Goal: Transaction & Acquisition: Purchase product/service

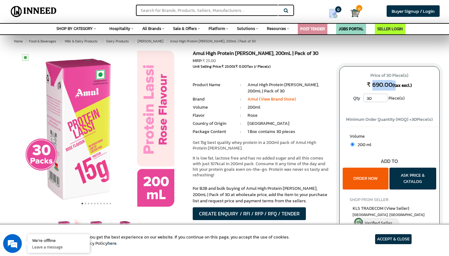
drag, startPoint x: 371, startPoint y: 85, endPoint x: 394, endPoint y: 85, distance: 23.1
click at [394, 85] on p "Price of 30 Piece(s) ₹ 690.00 (tax excl.)" at bounding box center [390, 81] width 88 height 20
drag, startPoint x: 385, startPoint y: 73, endPoint x: 393, endPoint y: 74, distance: 7.9
click at [393, 74] on span "Price of 30 Piece(s)" at bounding box center [390, 76] width 88 height 10
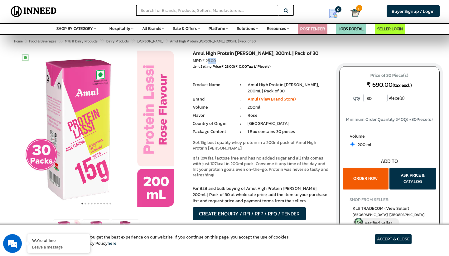
drag, startPoint x: 215, startPoint y: 60, endPoint x: 207, endPoint y: 60, distance: 7.2
click at [207, 60] on span "₹ 25.00" at bounding box center [208, 61] width 13 height 6
click at [219, 65] on div "Unit Selling Price: ₹ 23.00 ( ₹ 0.00 Tax ) / Piece(s)" at bounding box center [261, 66] width 137 height 5
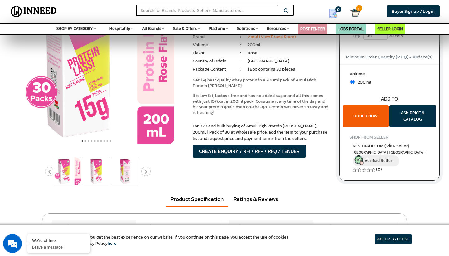
scroll to position [62, 0]
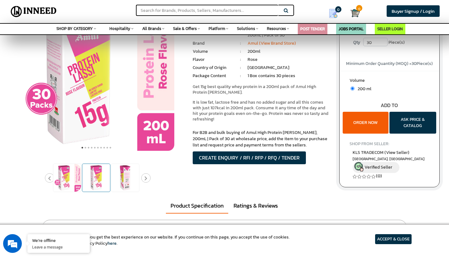
click at [92, 188] on img at bounding box center [96, 178] width 28 height 28
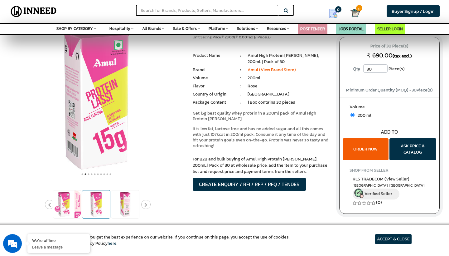
scroll to position [21, 0]
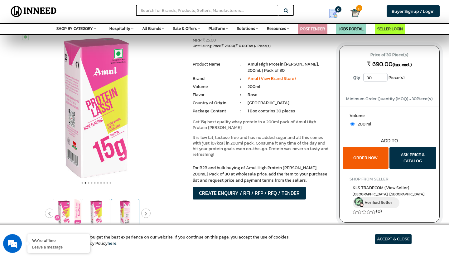
click at [132, 204] on img at bounding box center [125, 213] width 28 height 28
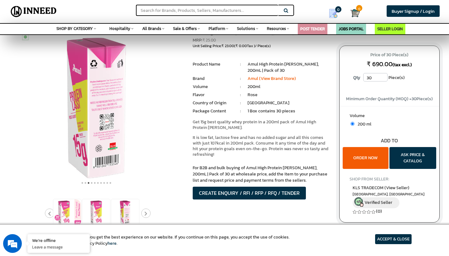
click at [149, 213] on button "Next" at bounding box center [145, 212] width 9 height 9
click at [131, 212] on img at bounding box center [125, 213] width 28 height 28
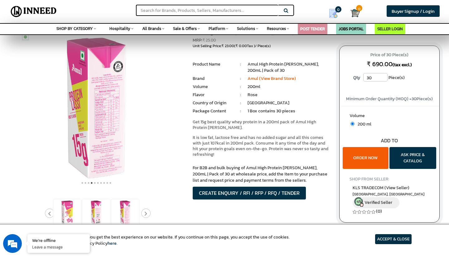
click at [146, 214] on icon "Next" at bounding box center [145, 213] width 3 height 5
click at [115, 213] on img at bounding box center [125, 213] width 28 height 28
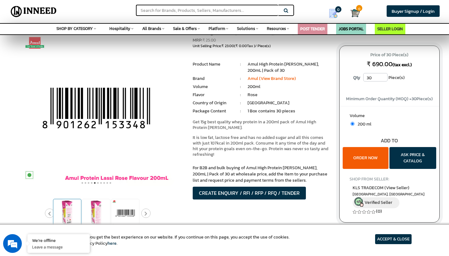
click at [62, 207] on img at bounding box center [67, 213] width 28 height 28
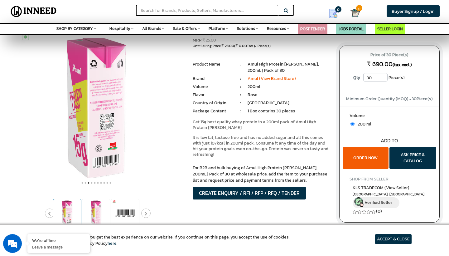
click at [53, 210] on div at bounding box center [67, 213] width 28 height 28
click at [49, 210] on button "Previous" at bounding box center [49, 212] width 9 height 9
click at [49, 211] on button "Previous" at bounding box center [49, 212] width 9 height 9
click at [75, 212] on img at bounding box center [67, 213] width 28 height 28
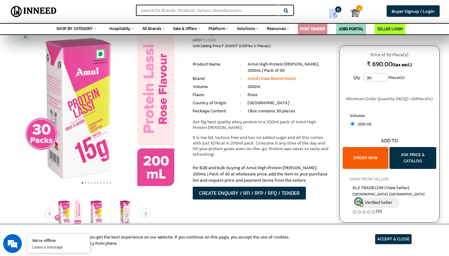
click at [51, 213] on icon "Previous" at bounding box center [49, 213] width 3 height 5
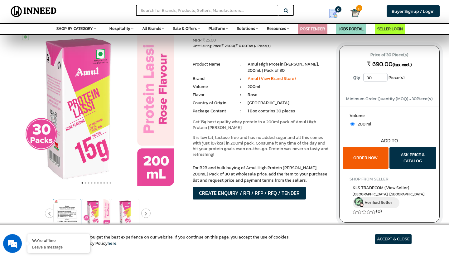
click at [71, 214] on img at bounding box center [67, 213] width 28 height 28
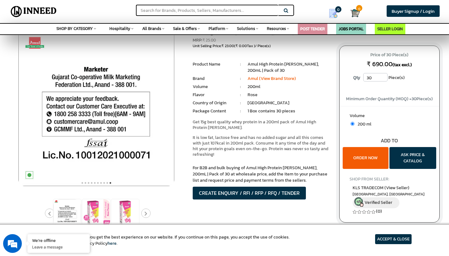
click at [50, 210] on button "Previous" at bounding box center [49, 212] width 9 height 9
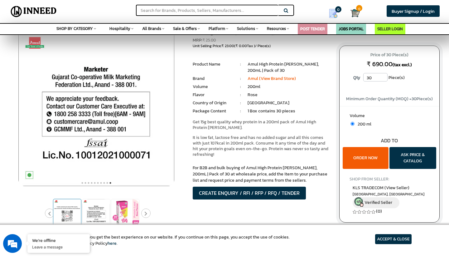
click at [62, 214] on img at bounding box center [67, 213] width 28 height 28
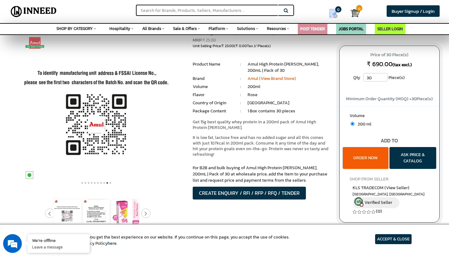
click at [49, 213] on icon "Previous" at bounding box center [49, 213] width 3 height 5
click at [69, 214] on img at bounding box center [67, 213] width 28 height 28
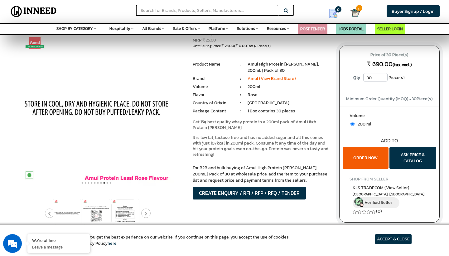
click at [49, 210] on button "Previous" at bounding box center [49, 212] width 9 height 9
click at [67, 214] on img at bounding box center [67, 213] width 28 height 28
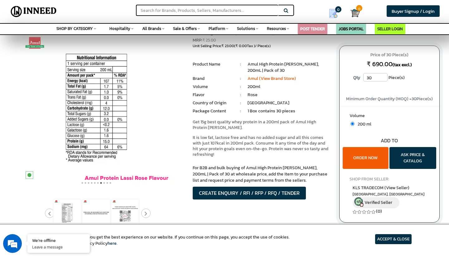
click at [49, 214] on icon "Previous" at bounding box center [49, 213] width 3 height 5
click at [74, 217] on img at bounding box center [67, 213] width 28 height 28
